Goal: Task Accomplishment & Management: Manage account settings

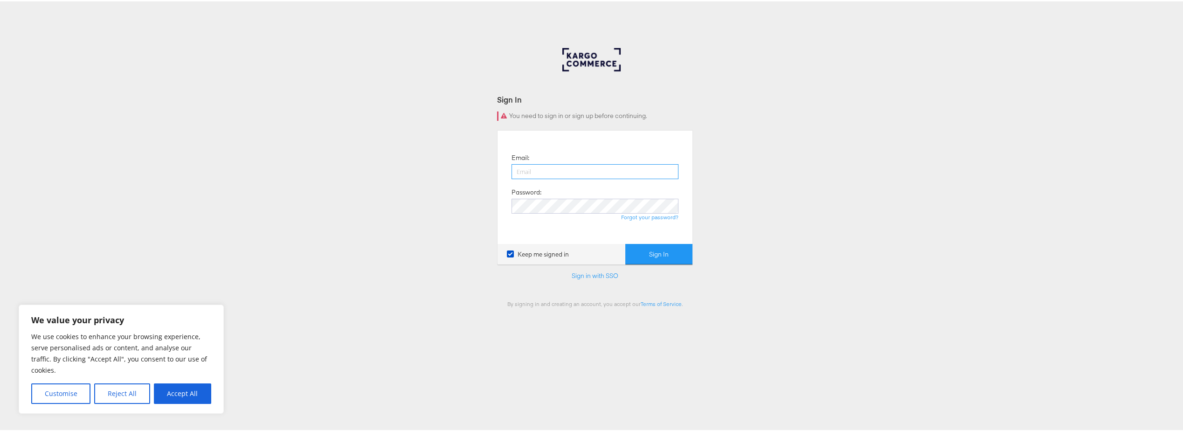
click at [559, 174] on input "email" at bounding box center [595, 170] width 167 height 15
type input "mneal@costar.com"
click at [633, 253] on button "Sign In" at bounding box center [658, 253] width 67 height 21
click at [658, 253] on button "Sign In" at bounding box center [658, 253] width 67 height 21
